Goal: Register for event/course

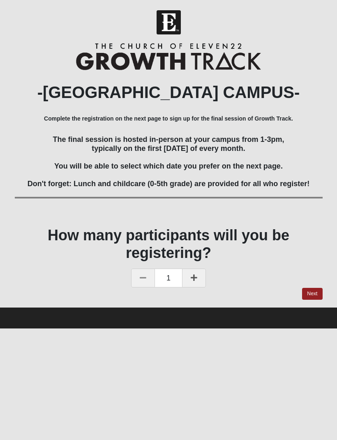
click at [319, 297] on link "Next" at bounding box center [312, 294] width 20 height 12
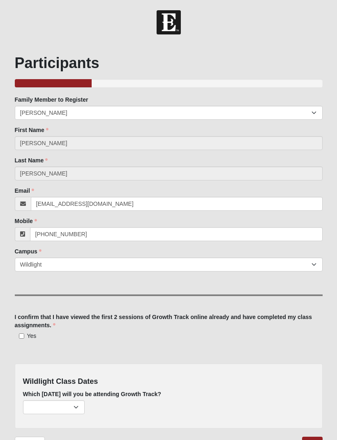
click at [24, 335] on input "Yes" at bounding box center [21, 336] width 5 height 5
checkbox input "true"
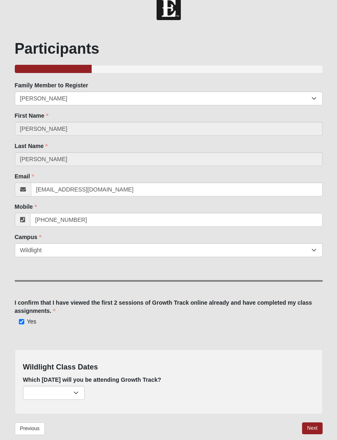
scroll to position [24, 0]
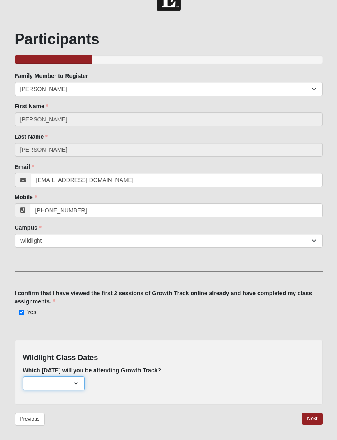
click at [83, 382] on select "[DATE] (none remaining) [DATE] (none remaining) [DATE] (none remaining) [DATE] …" at bounding box center [54, 384] width 62 height 14
select select "737"
click at [312, 413] on link "Next" at bounding box center [312, 419] width 20 height 12
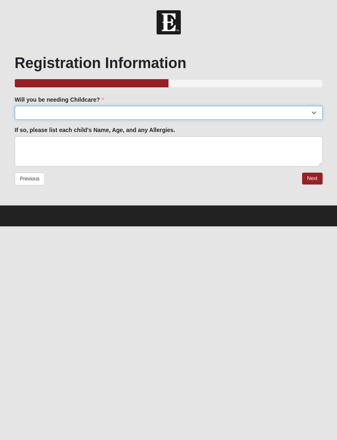
click at [310, 112] on select "Yes No" at bounding box center [168, 113] width 307 height 14
select select "No"
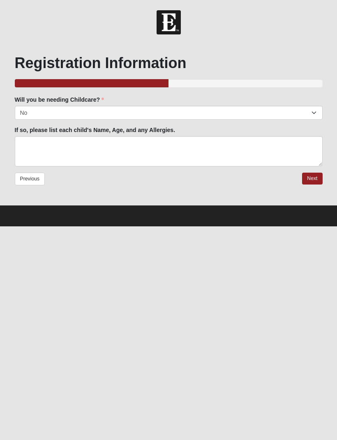
click at [305, 183] on link "Next" at bounding box center [312, 179] width 20 height 12
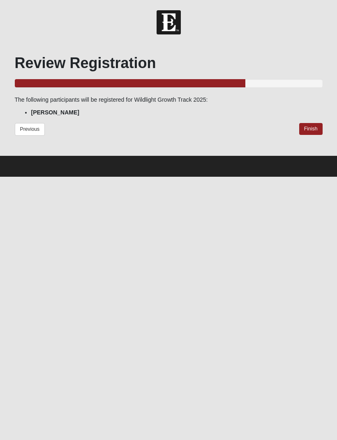
click at [308, 133] on link "Finish" at bounding box center [310, 129] width 23 height 12
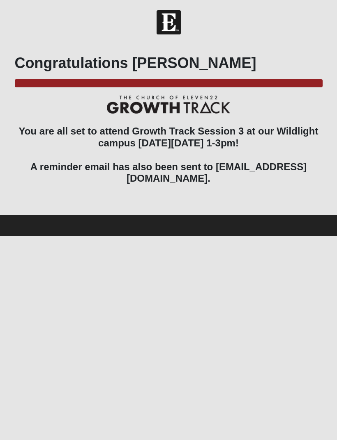
click at [335, 164] on form "Hello [PERSON_NAME] My Account Log Out Wildlight Growth Track 2025 Events Wildl…" at bounding box center [168, 123] width 337 height 226
